Goal: Task Accomplishment & Management: Manage account settings

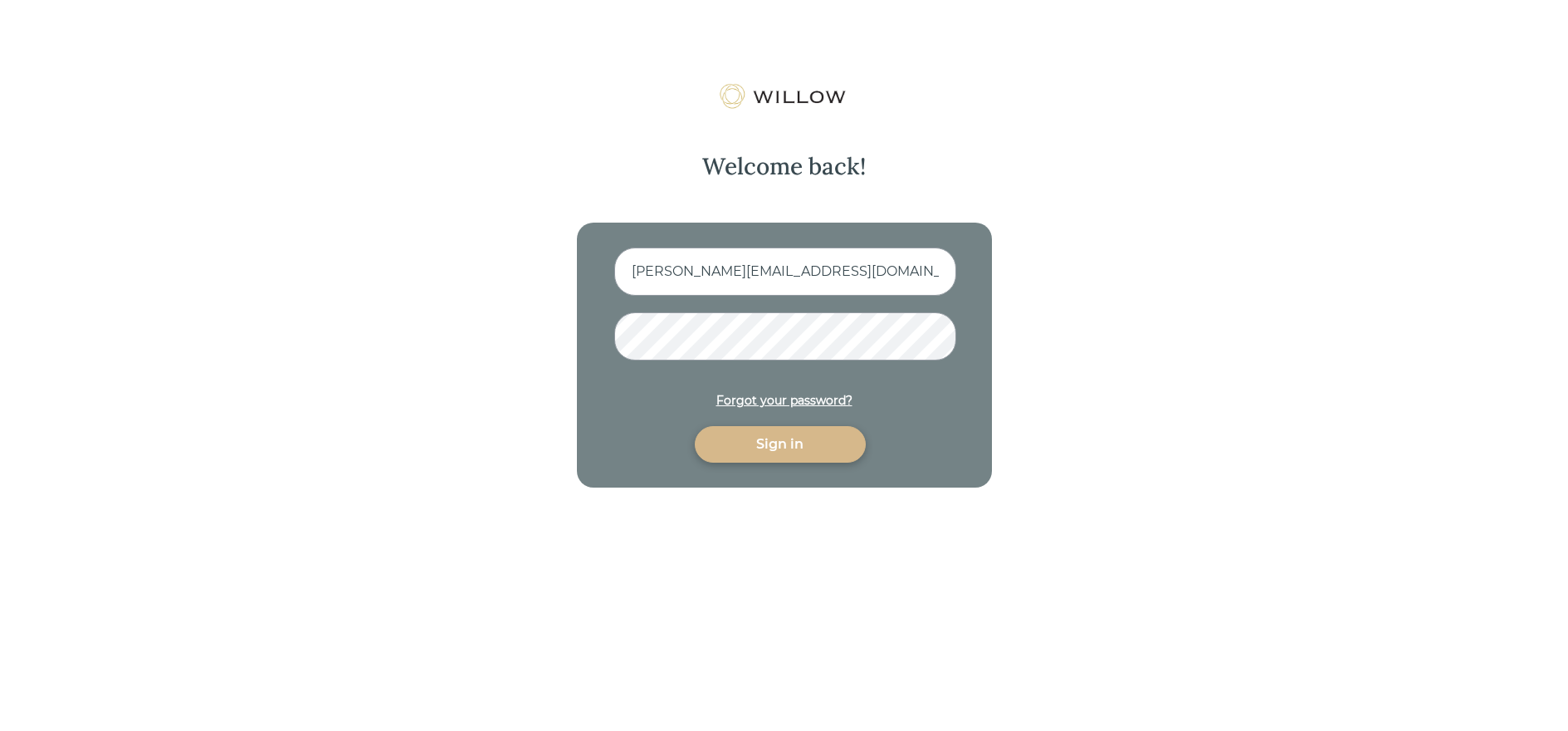
click at [825, 454] on div "Sign in" at bounding box center [780, 444] width 133 height 20
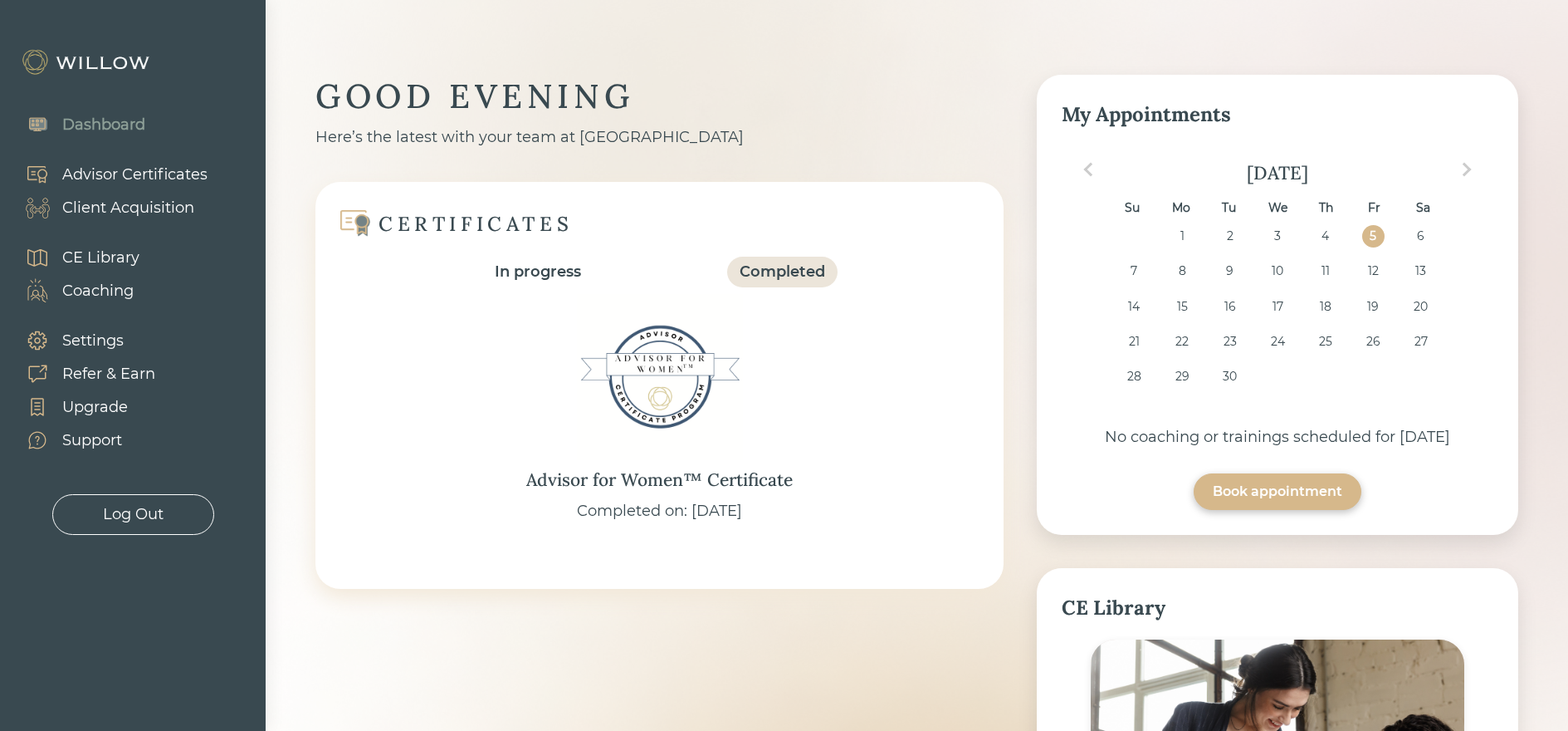
click at [124, 206] on div "Client Acquisition" at bounding box center [128, 208] width 132 height 23
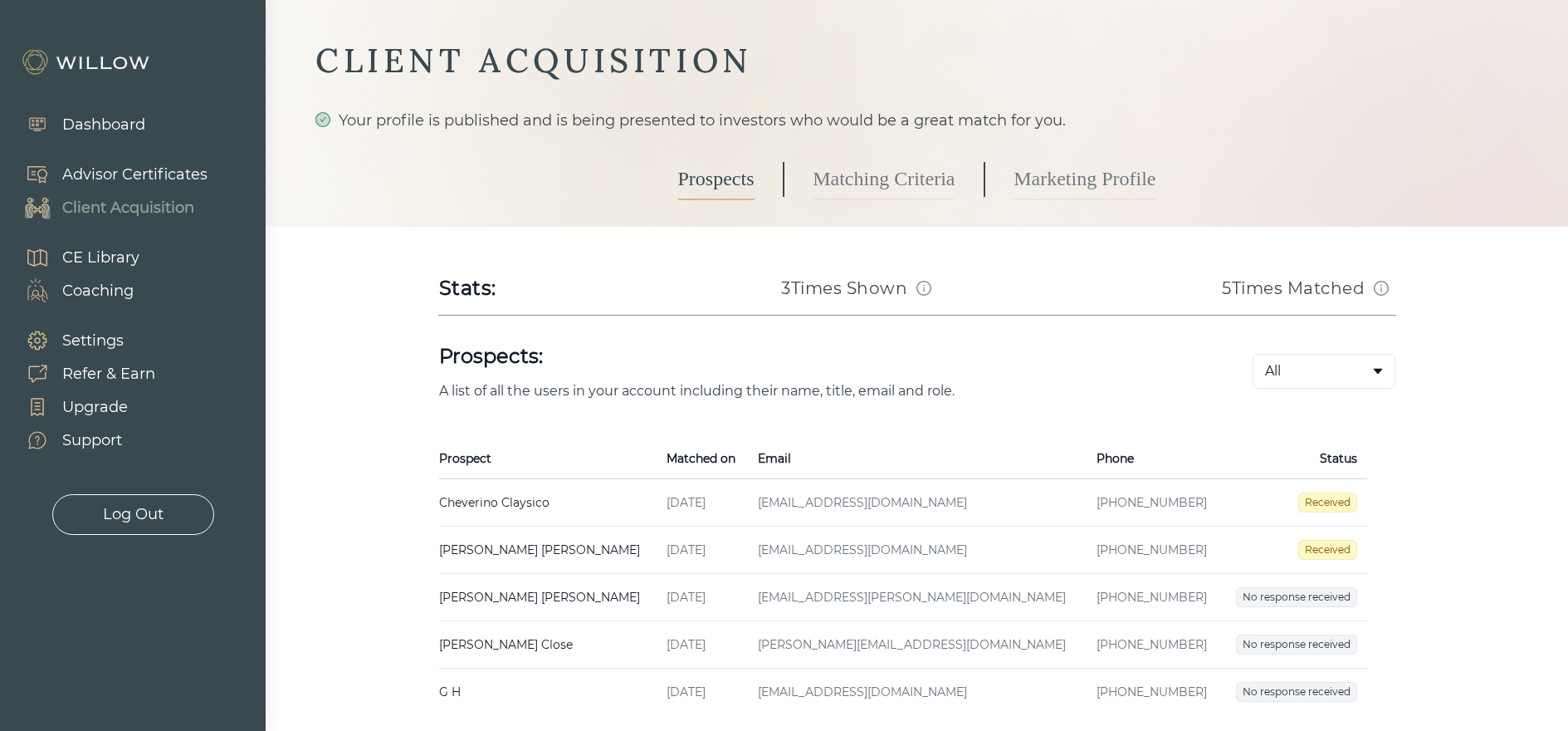
scroll to position [154, 0]
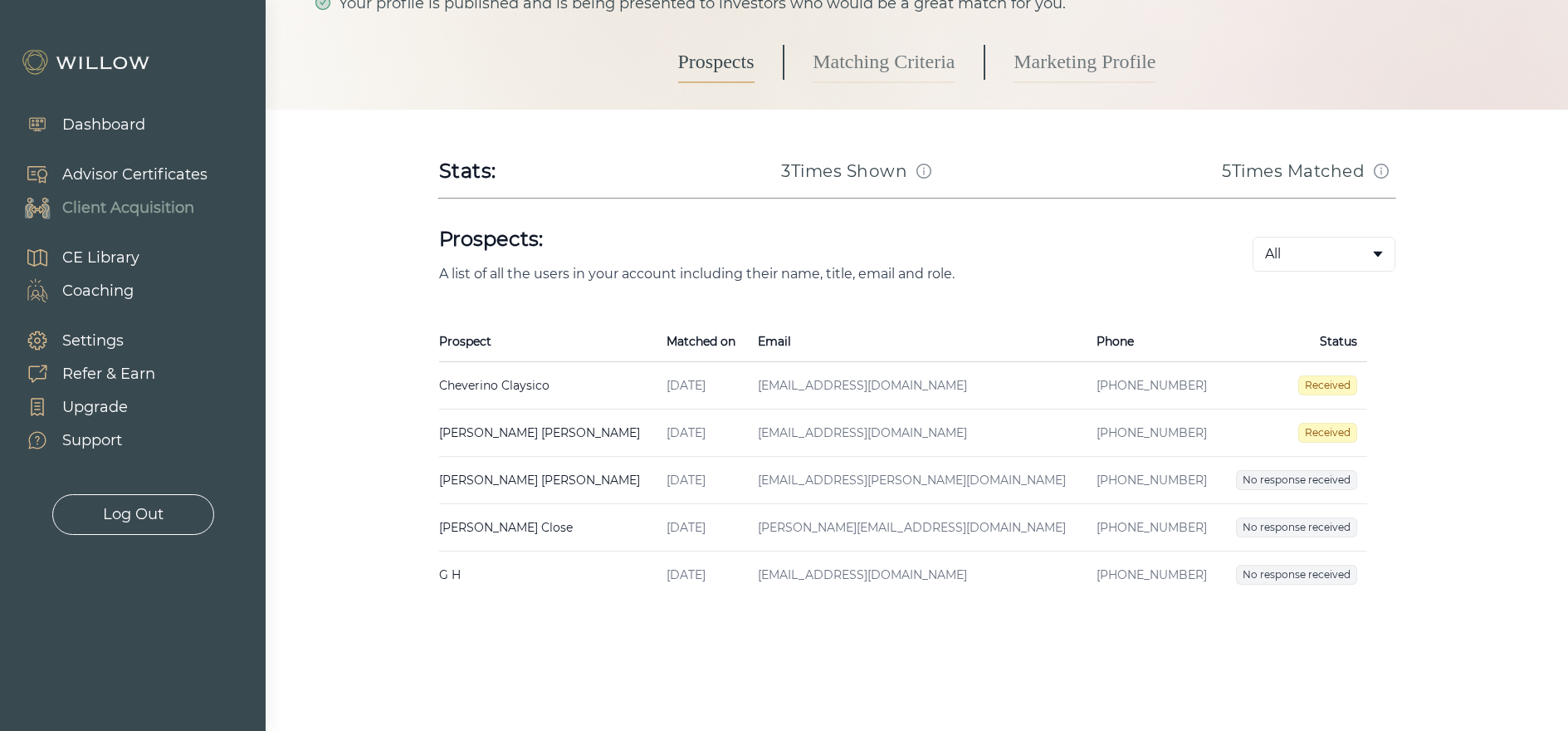
click at [861, 430] on td "[EMAIL_ADDRESS][DOMAIN_NAME]" at bounding box center [918, 433] width 339 height 47
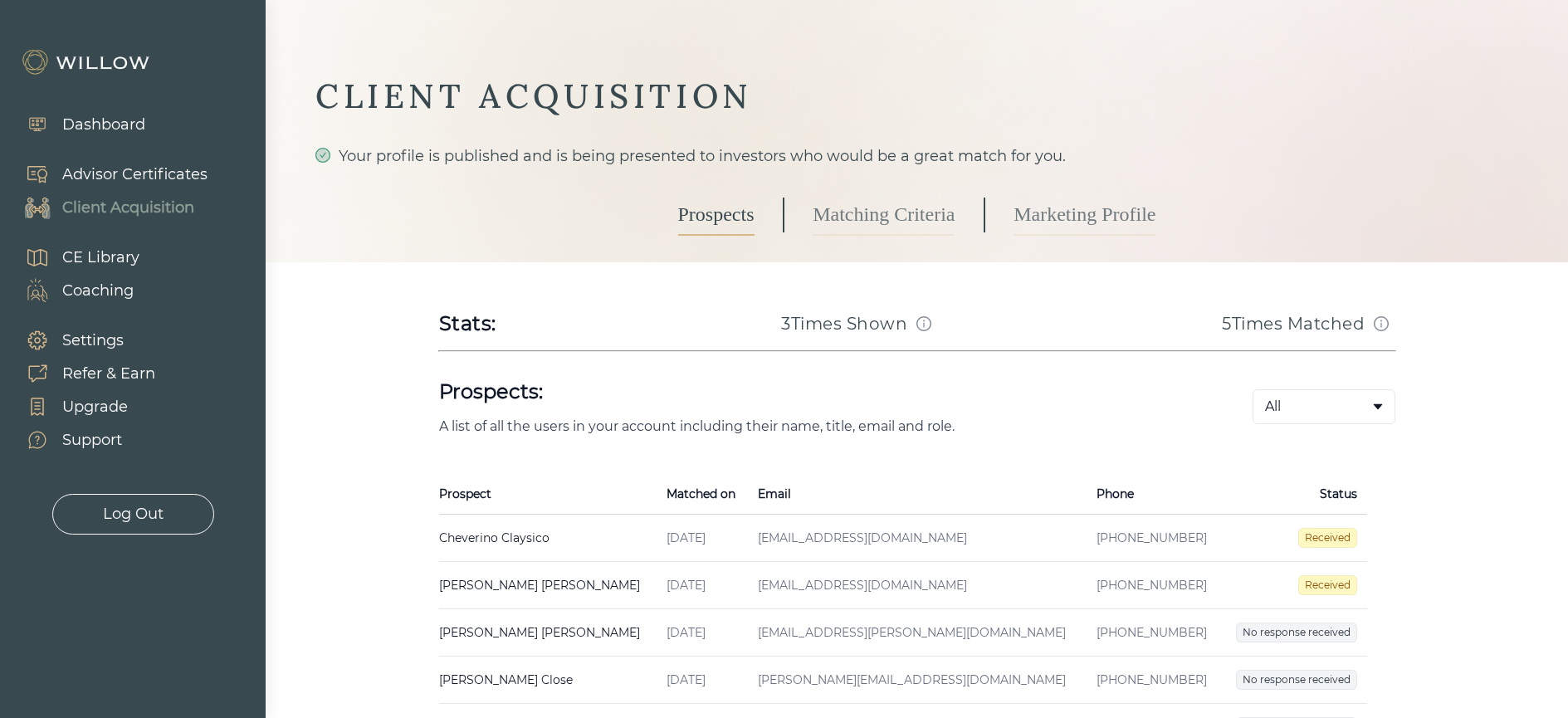
select select "3"
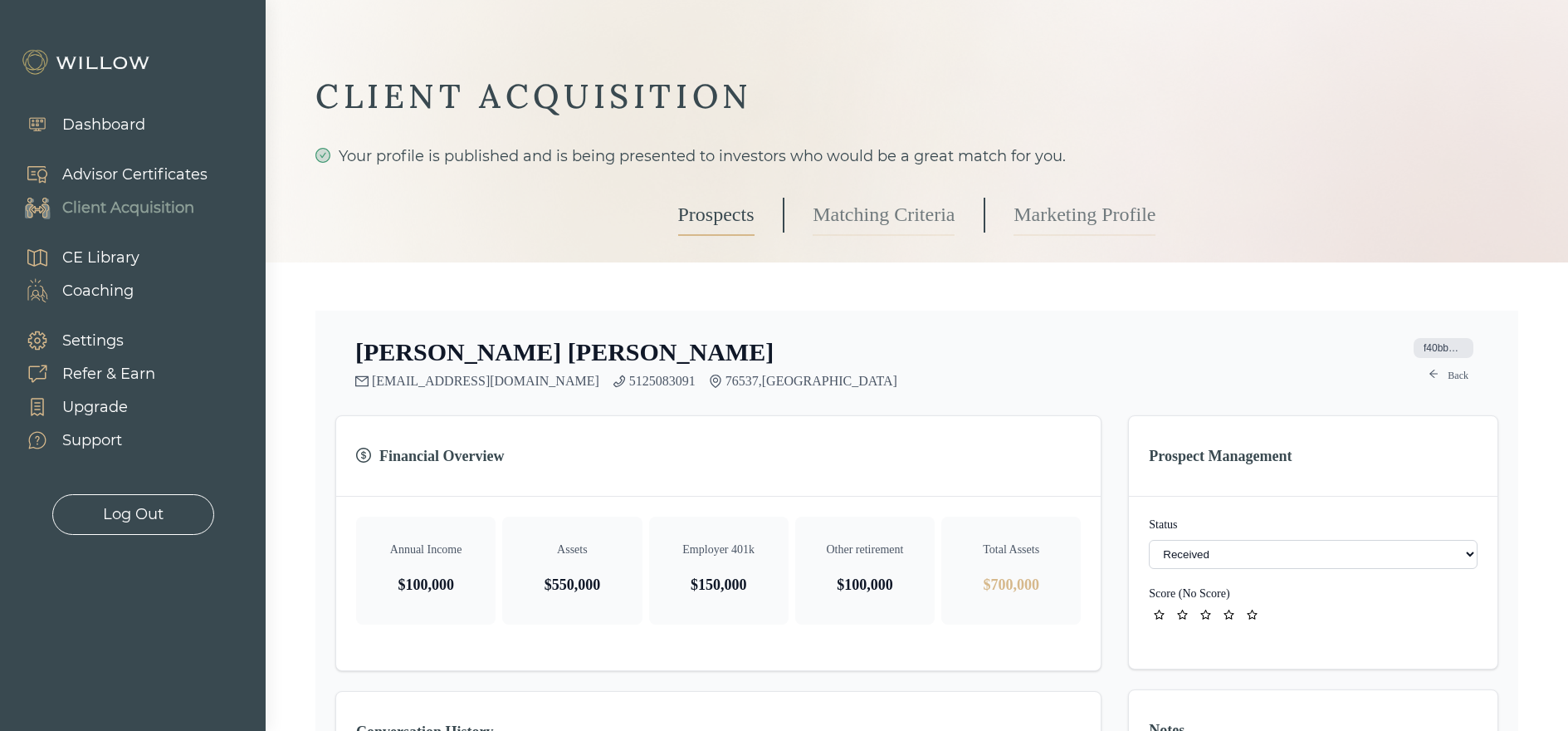
click at [113, 199] on div "Client Acquisition" at bounding box center [128, 208] width 132 height 23
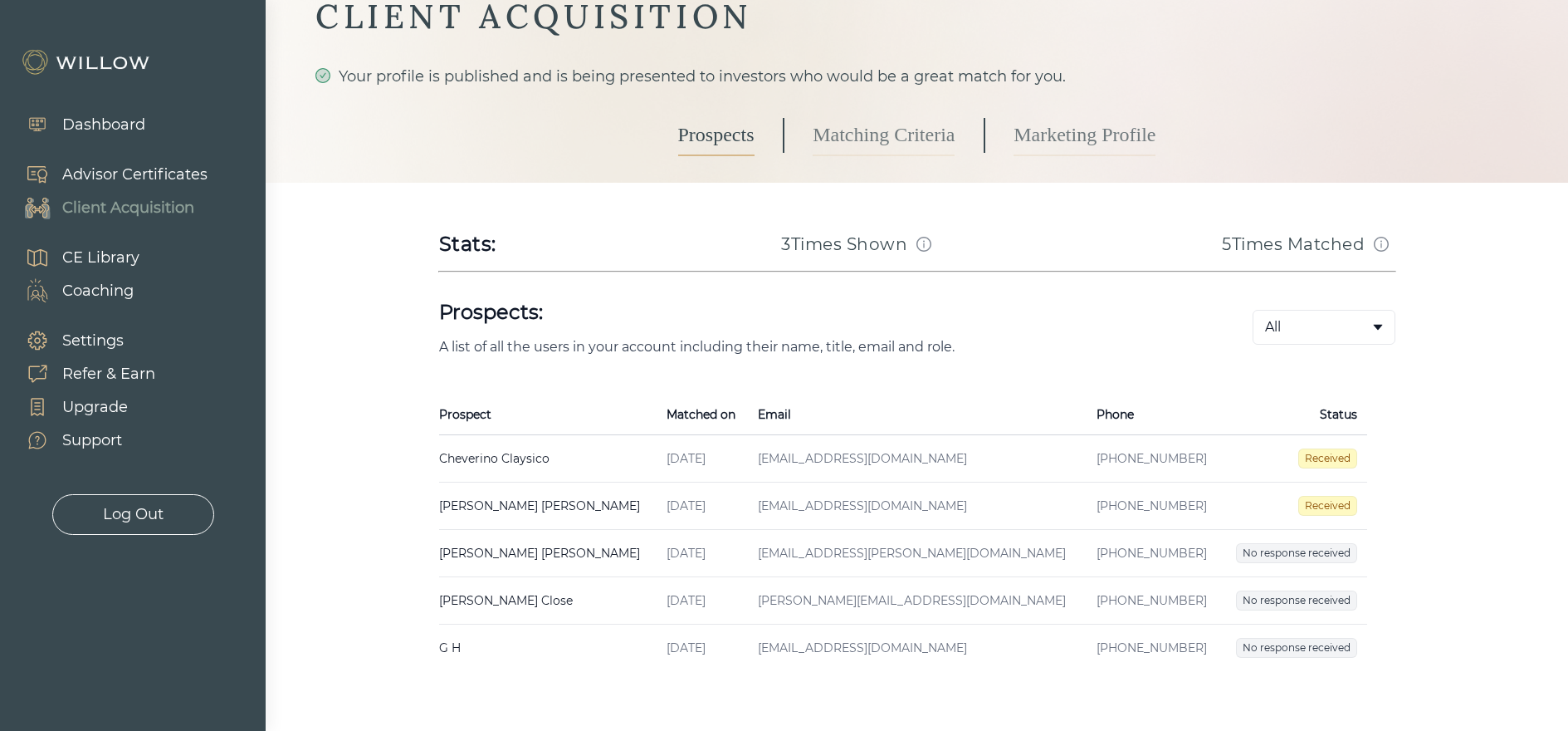
scroll to position [154, 0]
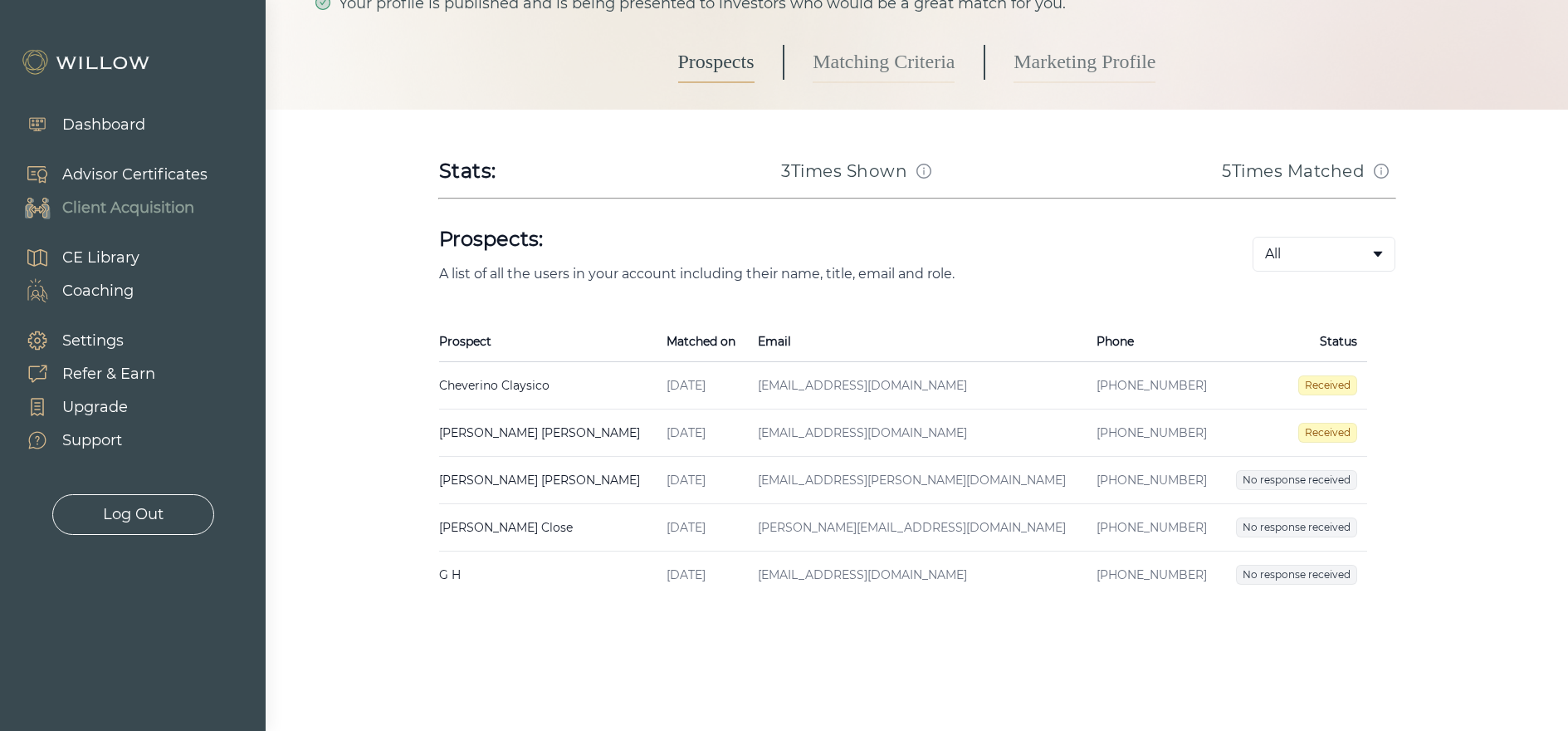
click at [483, 388] on td "Cheverino Claysico Created on [DATE] Email [EMAIL_ADDRESS][DOMAIN_NAME] Phone […" at bounding box center [548, 386] width 218 height 47
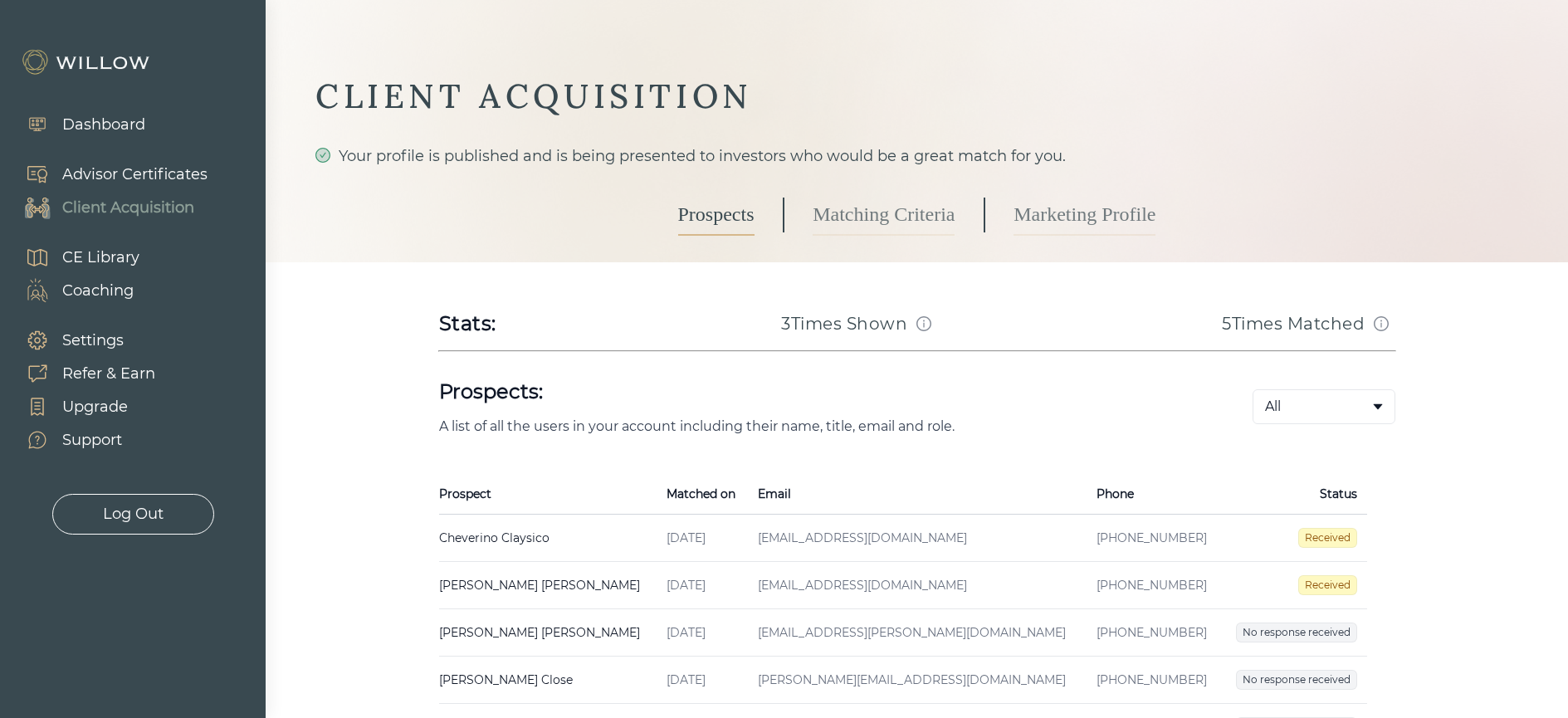
select select "3"
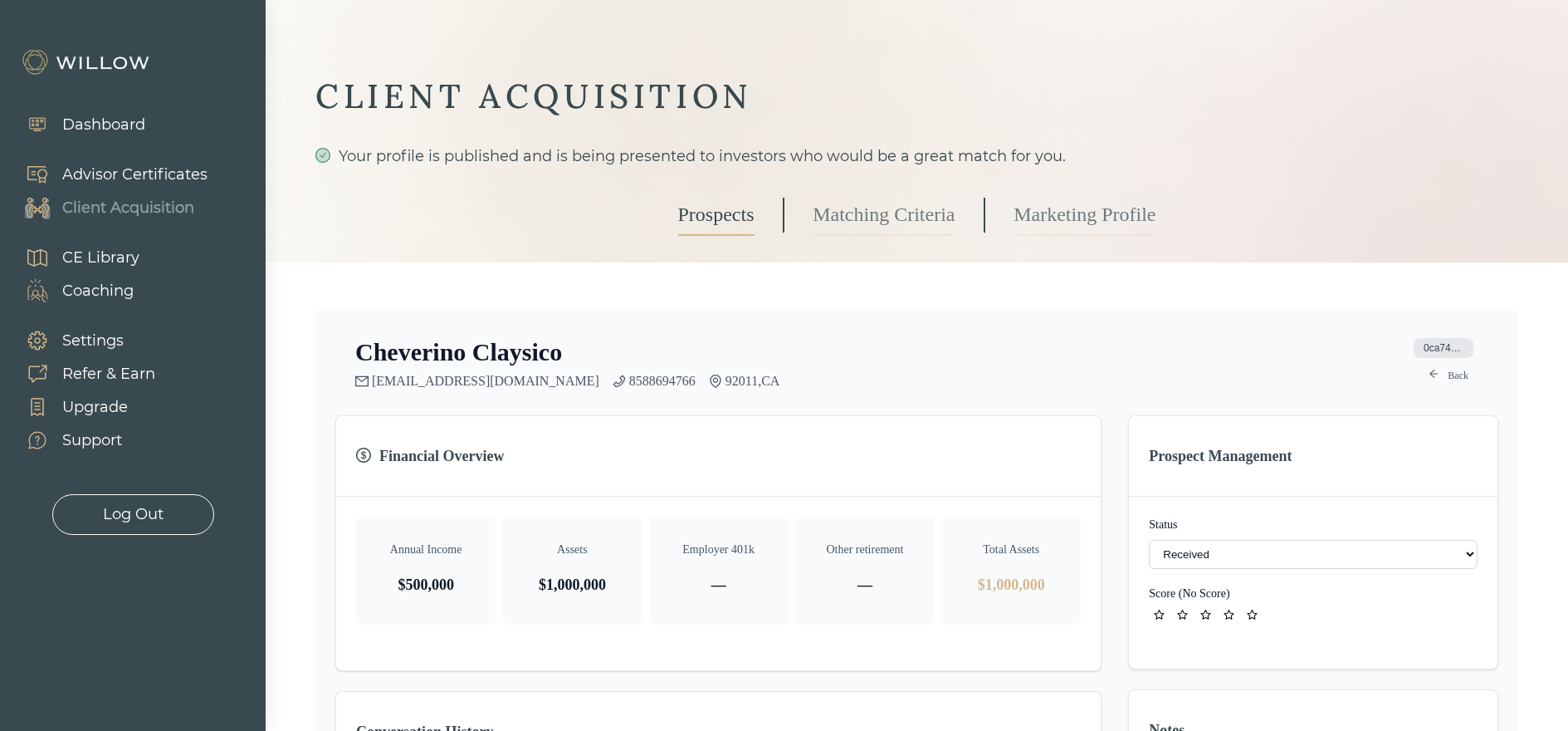
click at [116, 207] on div "Client Acquisition" at bounding box center [128, 208] width 132 height 23
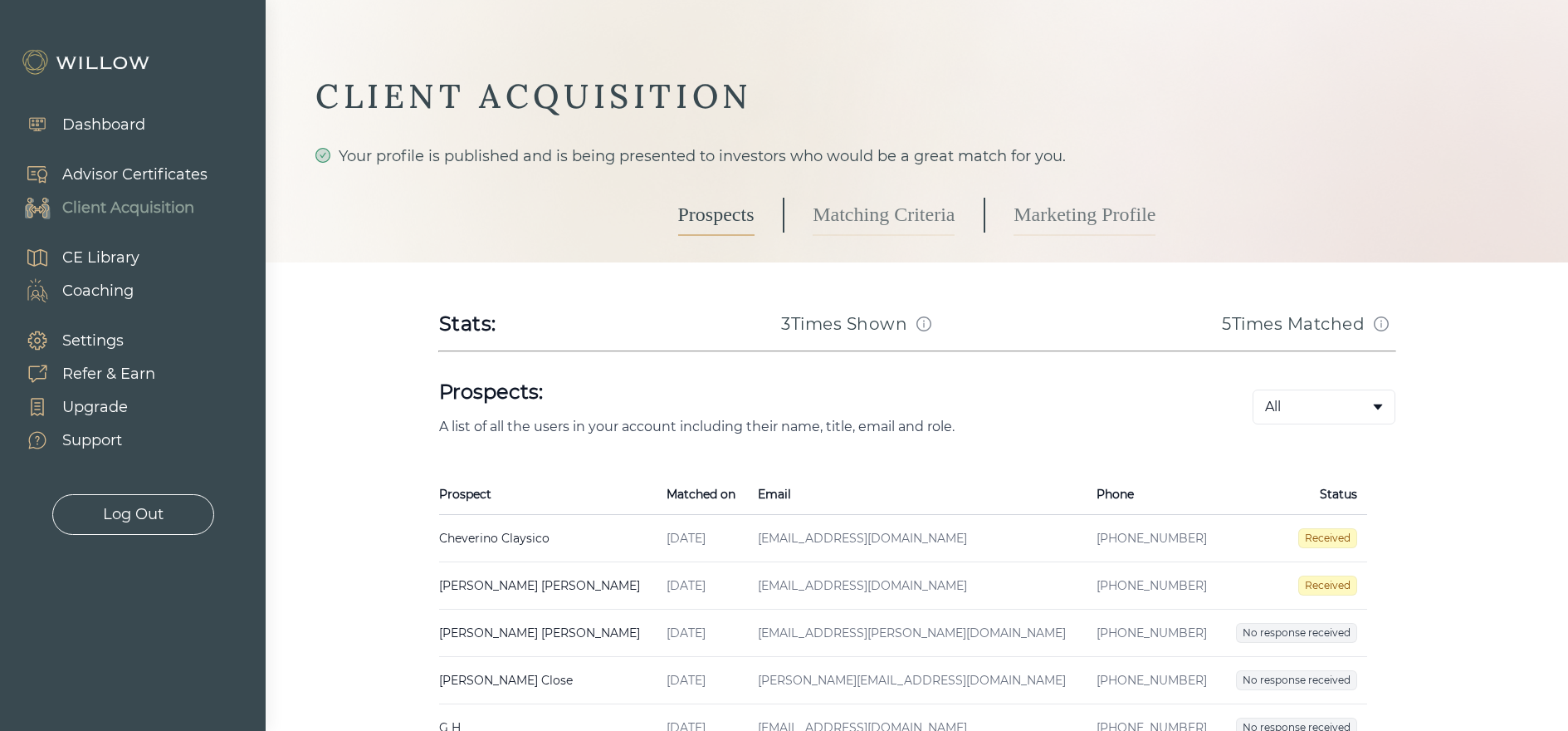
click at [87, 342] on div "Settings" at bounding box center [92, 340] width 61 height 23
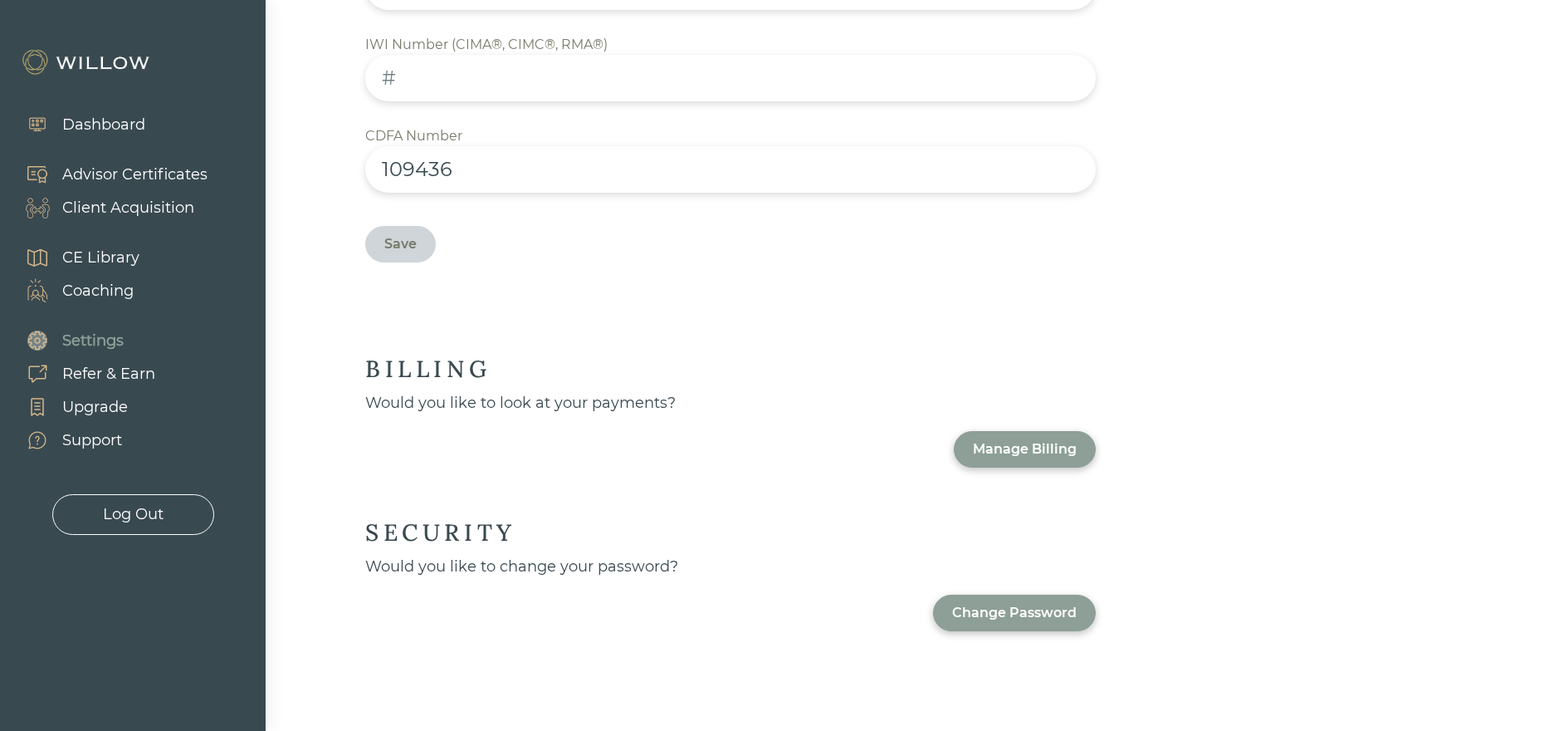
scroll to position [1091, 0]
click at [94, 128] on div "Dashboard" at bounding box center [103, 125] width 83 height 23
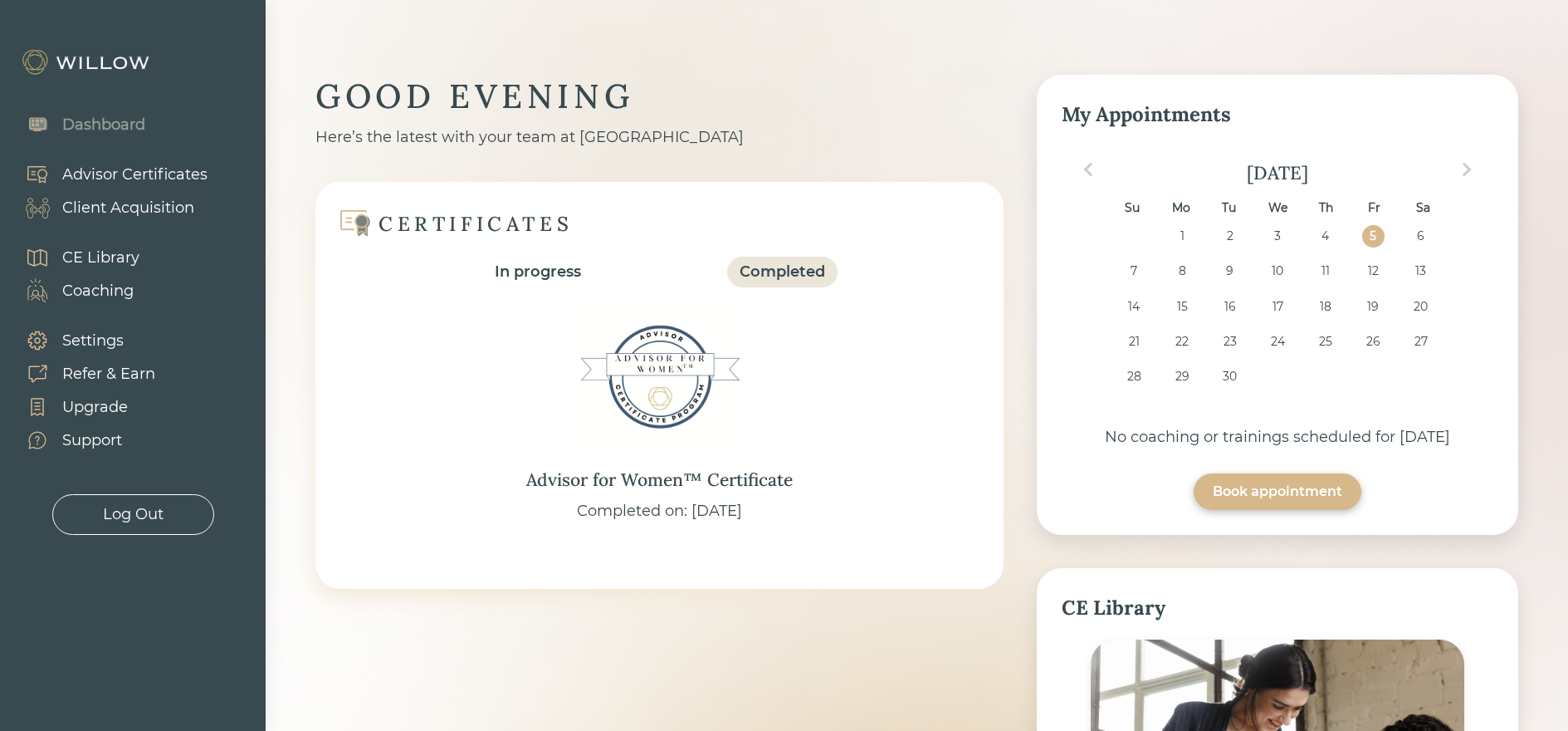
click at [98, 175] on div "Advisor Certificates" at bounding box center [134, 174] width 145 height 23
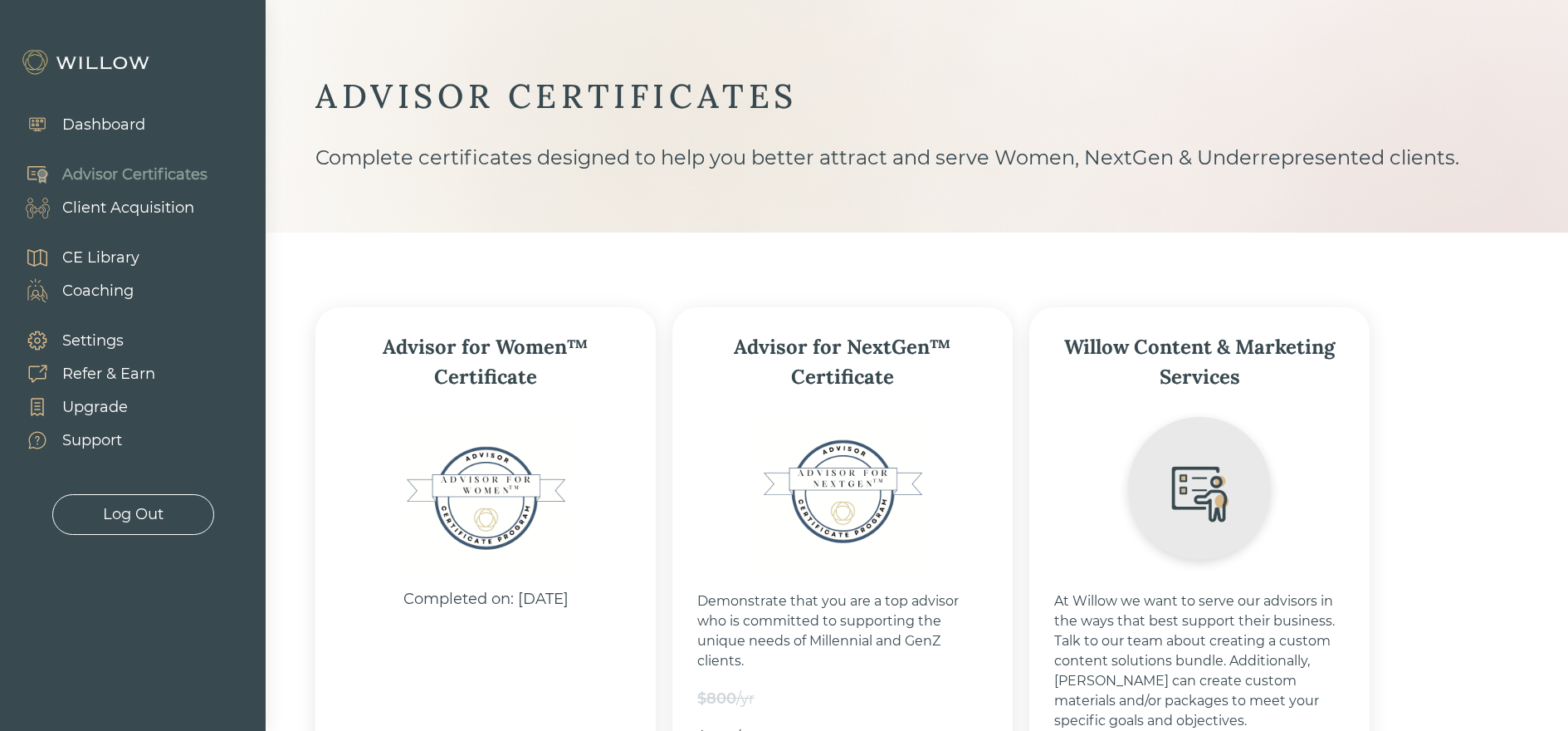
click at [123, 210] on div "Client Acquisition" at bounding box center [128, 208] width 132 height 23
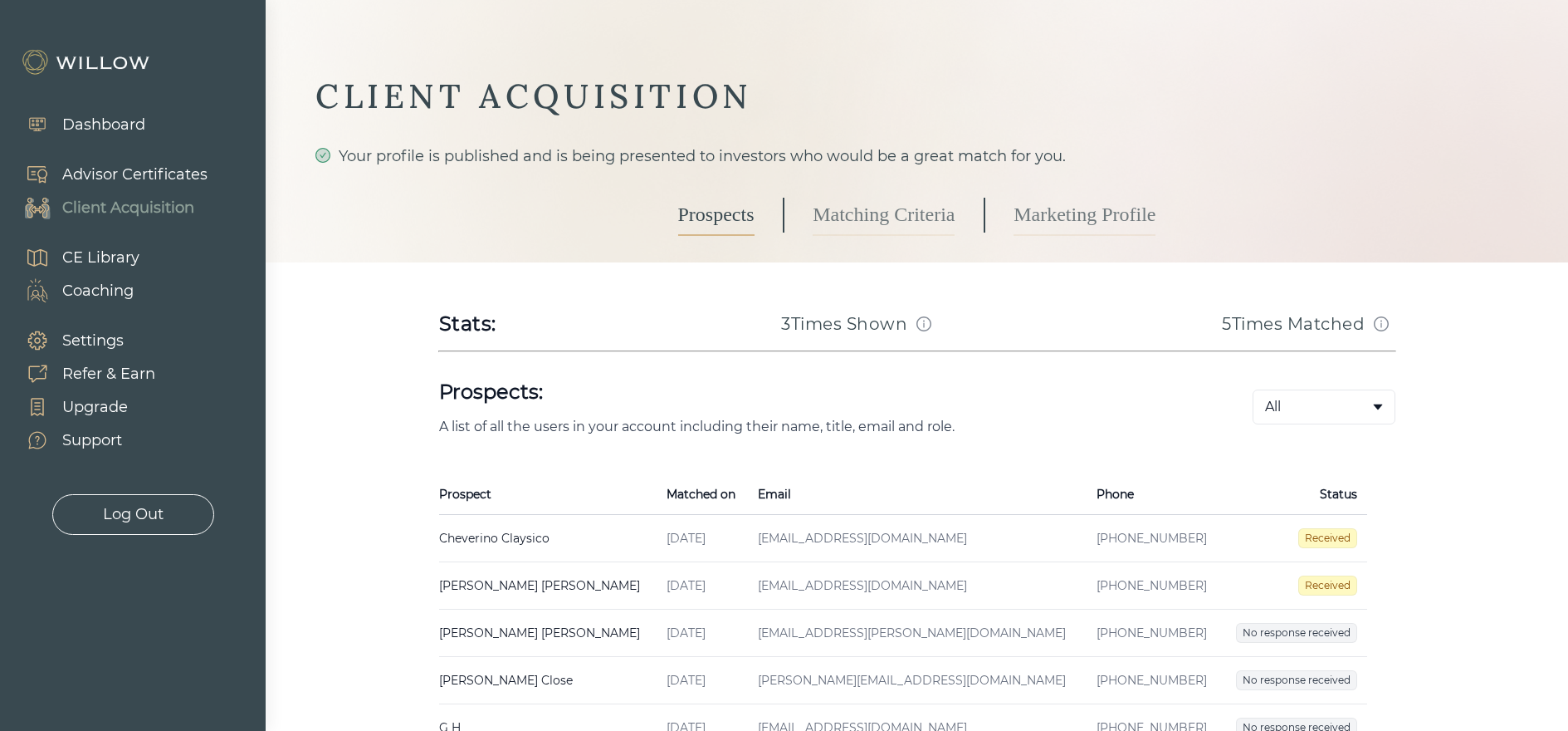
click at [1108, 211] on link "Marketing Profile" at bounding box center [1084, 215] width 142 height 42
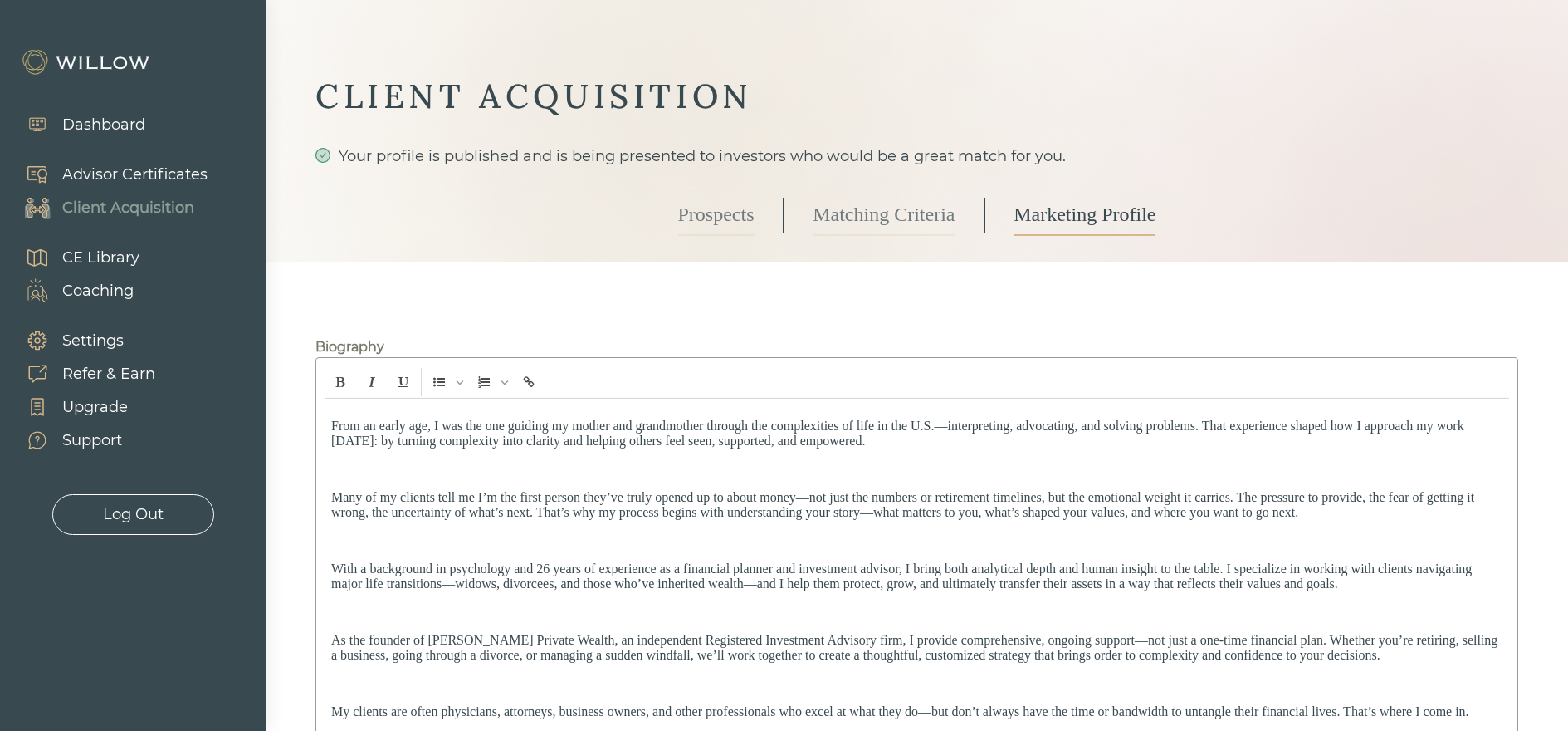
click at [857, 214] on link "Matching Criteria" at bounding box center [883, 215] width 142 height 42
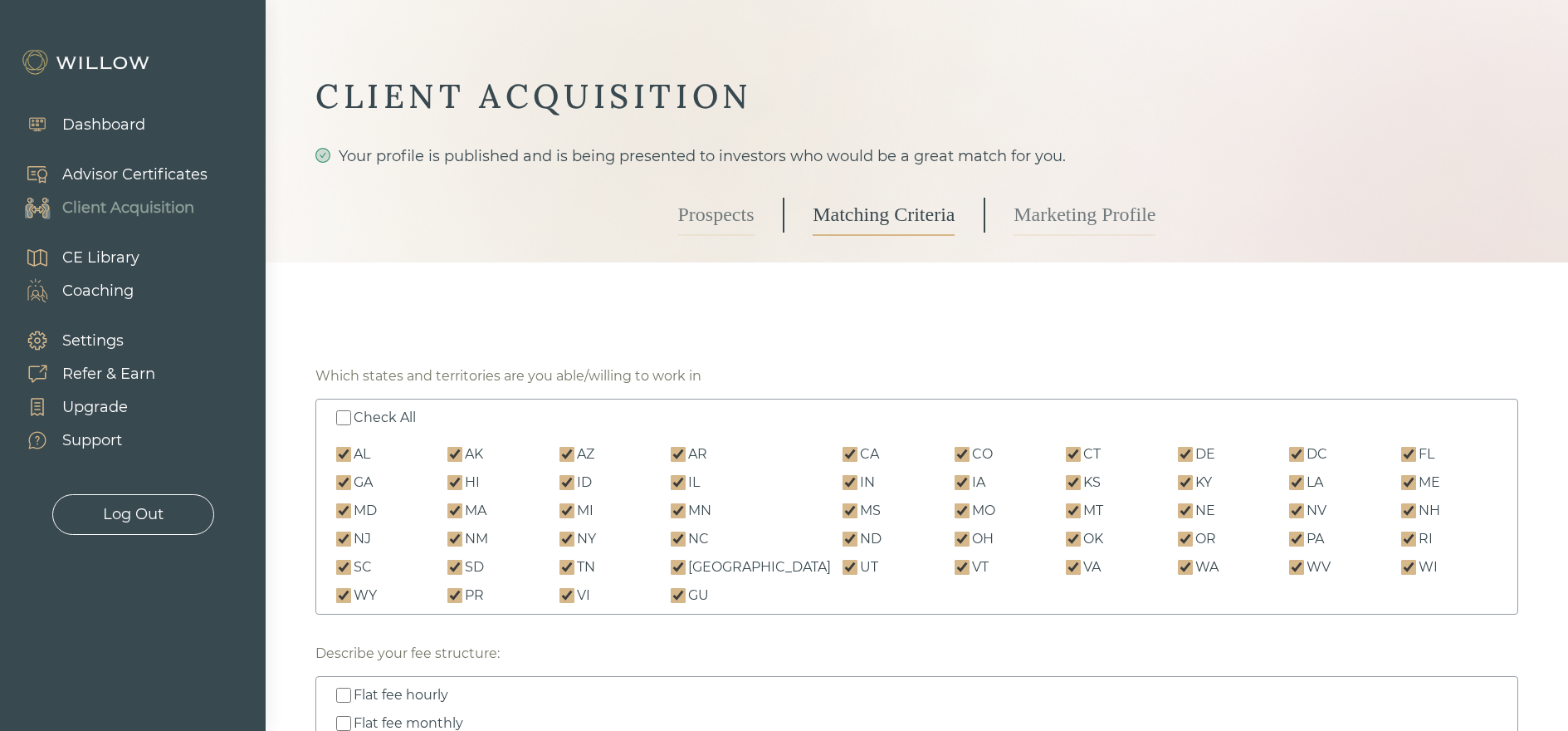
click at [120, 60] on img at bounding box center [87, 62] width 133 height 27
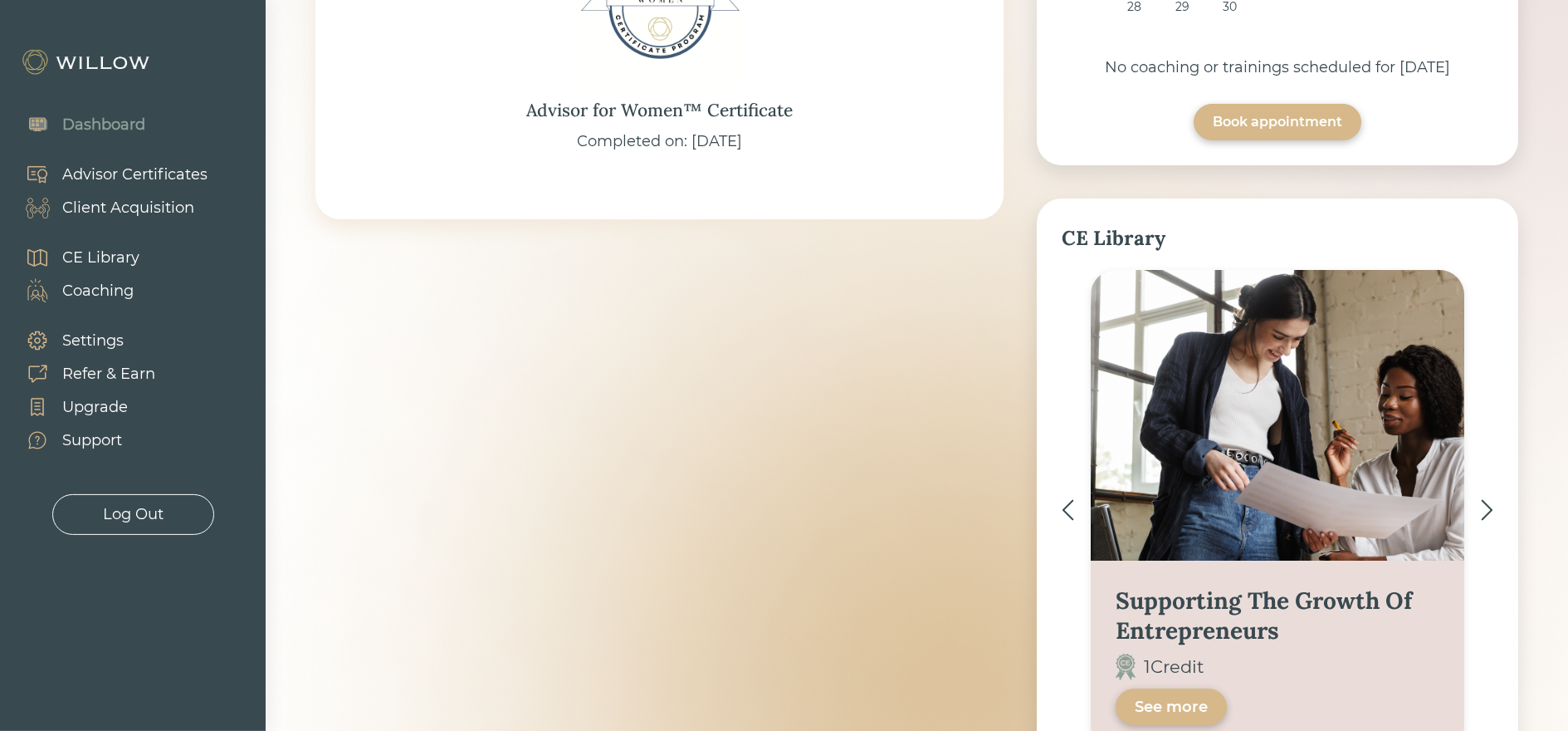
scroll to position [516, 0]
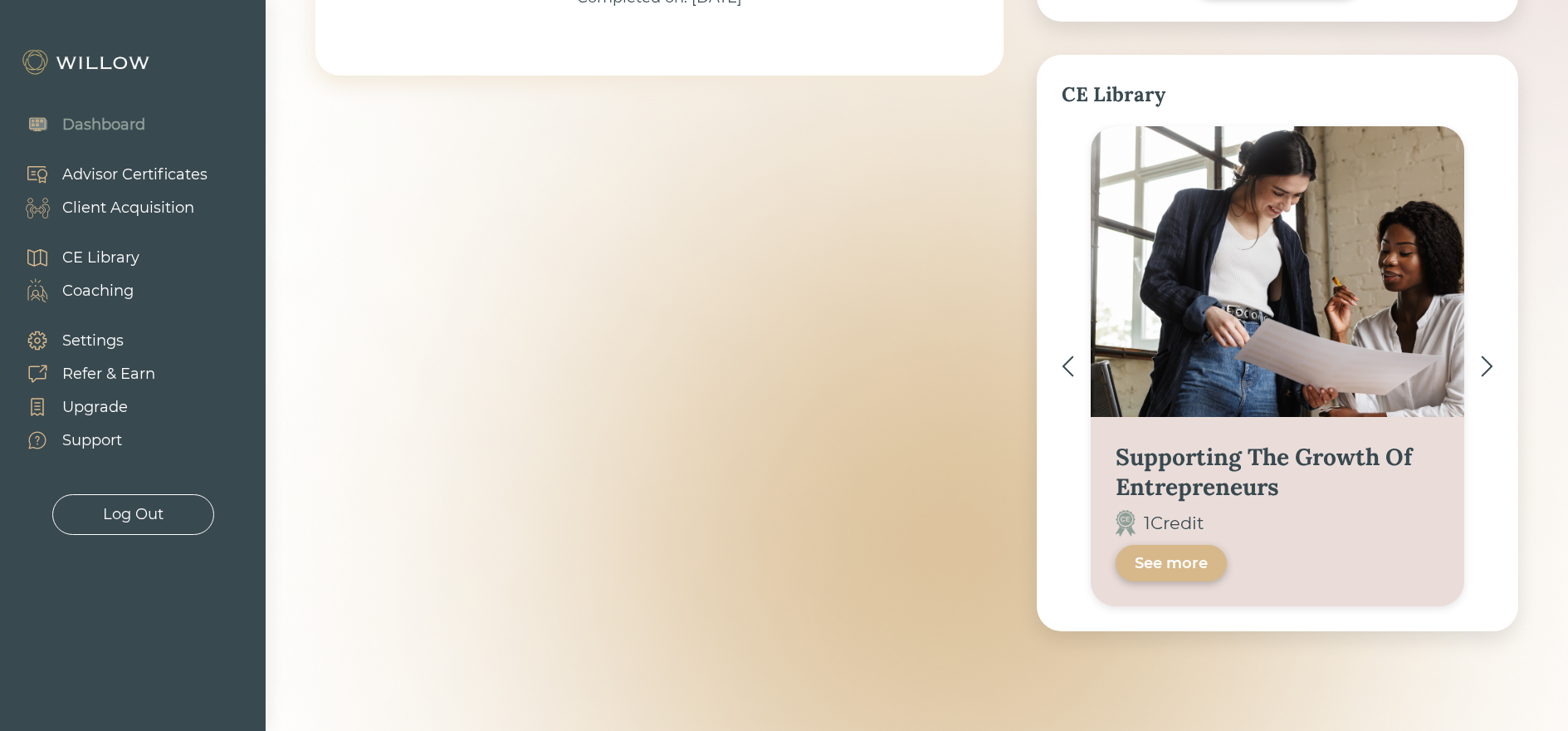
click at [91, 212] on div "Client Acquisition" at bounding box center [128, 208] width 132 height 23
